Goal: Download file/media

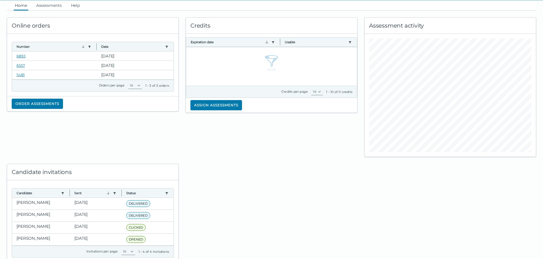
scroll to position [34, 0]
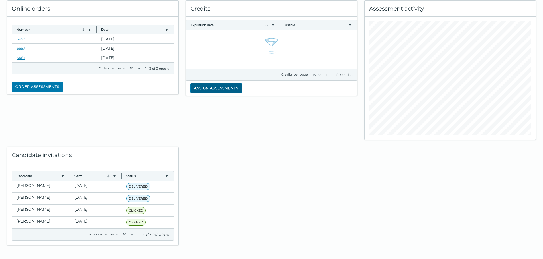
click at [204, 87] on button "Assign assessments" at bounding box center [216, 88] width 52 height 10
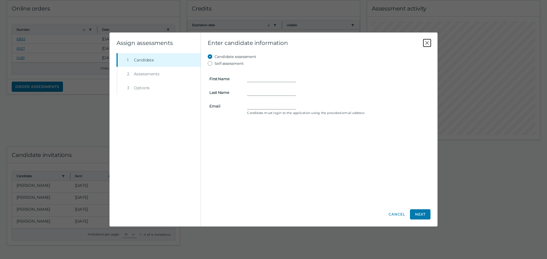
click at [427, 45] on icon "Close" at bounding box center [427, 43] width 7 height 7
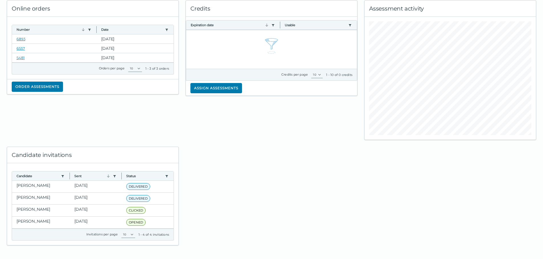
scroll to position [5, 0]
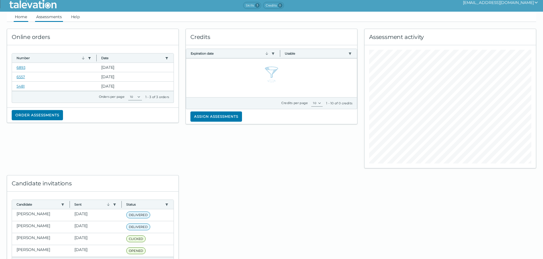
click at [49, 17] on link "Assessments" at bounding box center [49, 17] width 28 height 10
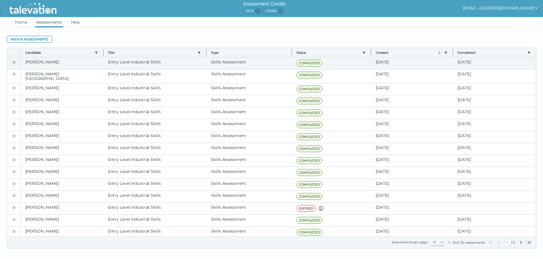
click at [12, 63] on icon "Open" at bounding box center [14, 62] width 5 height 5
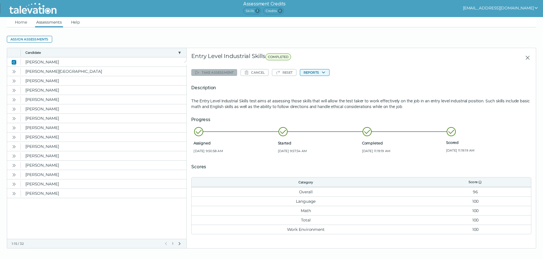
click at [320, 73] on button "Reports" at bounding box center [315, 72] width 30 height 7
click at [324, 83] on button "Entry Level Industrial Skills" at bounding box center [329, 83] width 58 height 7
click at [45, 21] on link "Assessments" at bounding box center [49, 22] width 28 height 10
click at [15, 72] on icon "Open" at bounding box center [14, 71] width 5 height 5
click at [326, 73] on button "Reports" at bounding box center [315, 72] width 30 height 7
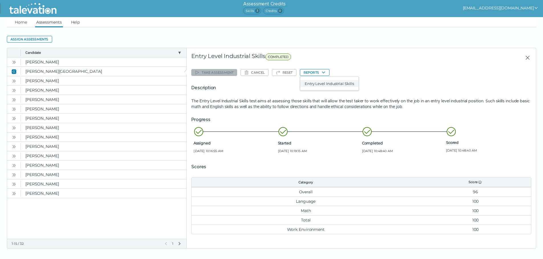
click at [325, 83] on button "Entry Level Industrial Skills" at bounding box center [329, 83] width 58 height 7
click at [45, 79] on clr-dg-cell "[PERSON_NAME]" at bounding box center [103, 80] width 165 height 9
click at [319, 74] on button "Reports" at bounding box center [315, 72] width 30 height 7
click at [322, 86] on button "Entry Level Industrial Skills" at bounding box center [329, 83] width 58 height 7
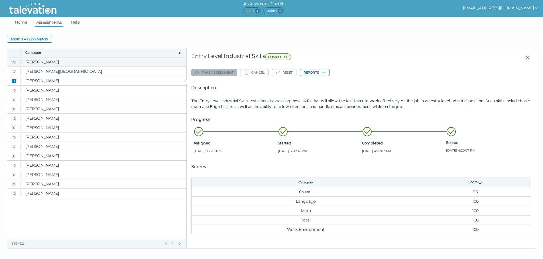
click at [70, 60] on clr-dg-cell "[PERSON_NAME]" at bounding box center [103, 62] width 165 height 9
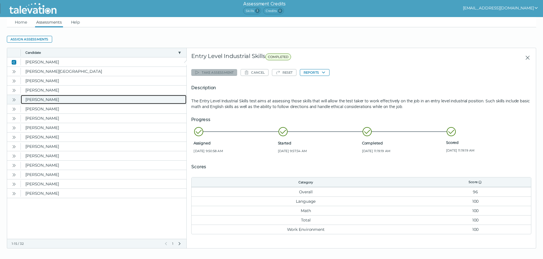
click at [51, 101] on clr-dg-cell "[PERSON_NAME]" at bounding box center [103, 99] width 165 height 9
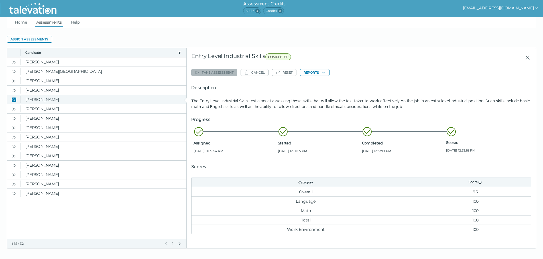
click at [14, 101] on icon "Close" at bounding box center [14, 100] width 5 height 5
click at [312, 73] on button "Reports" at bounding box center [315, 72] width 30 height 7
click at [320, 81] on button "Entry Level Industrial Skills" at bounding box center [329, 83] width 58 height 7
